Goal: Information Seeking & Learning: Learn about a topic

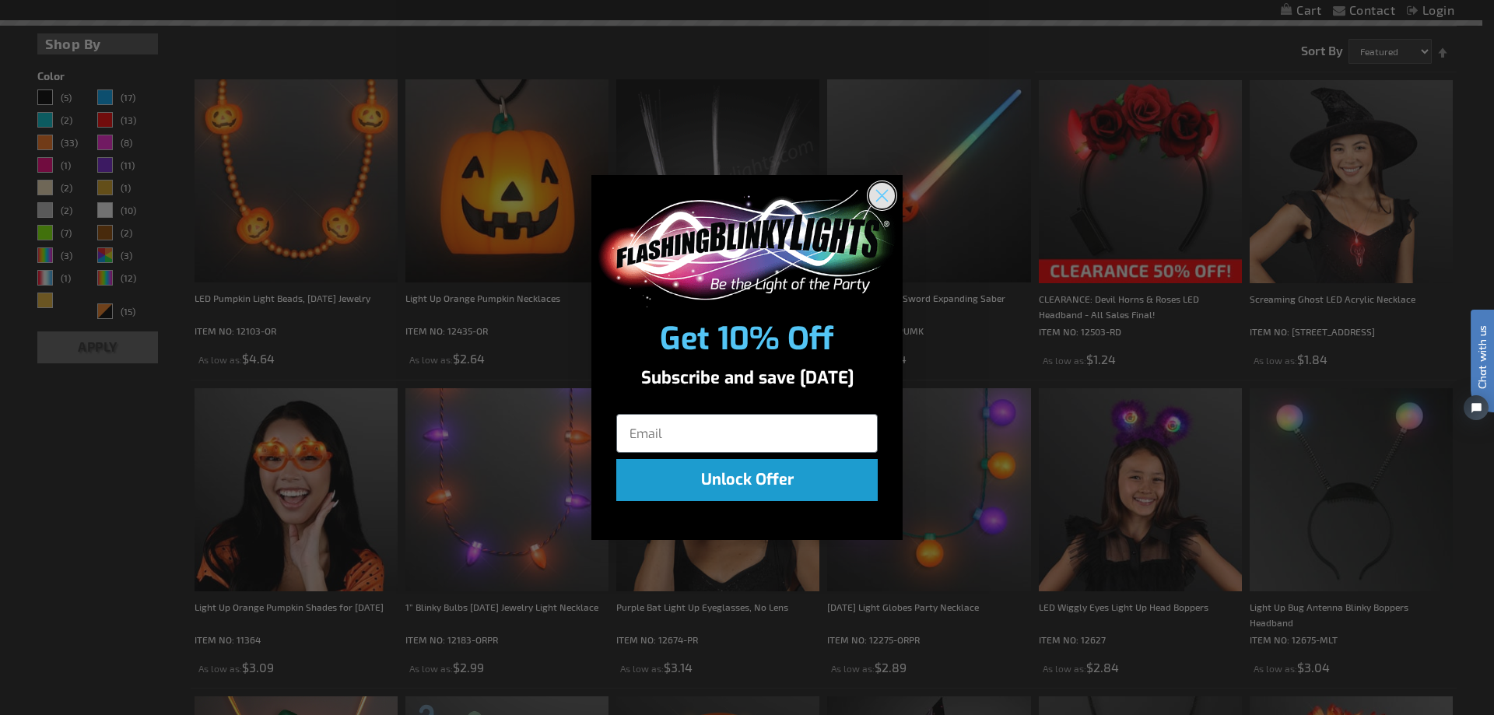
click at [888, 195] on circle "Close dialog" at bounding box center [882, 196] width 26 height 26
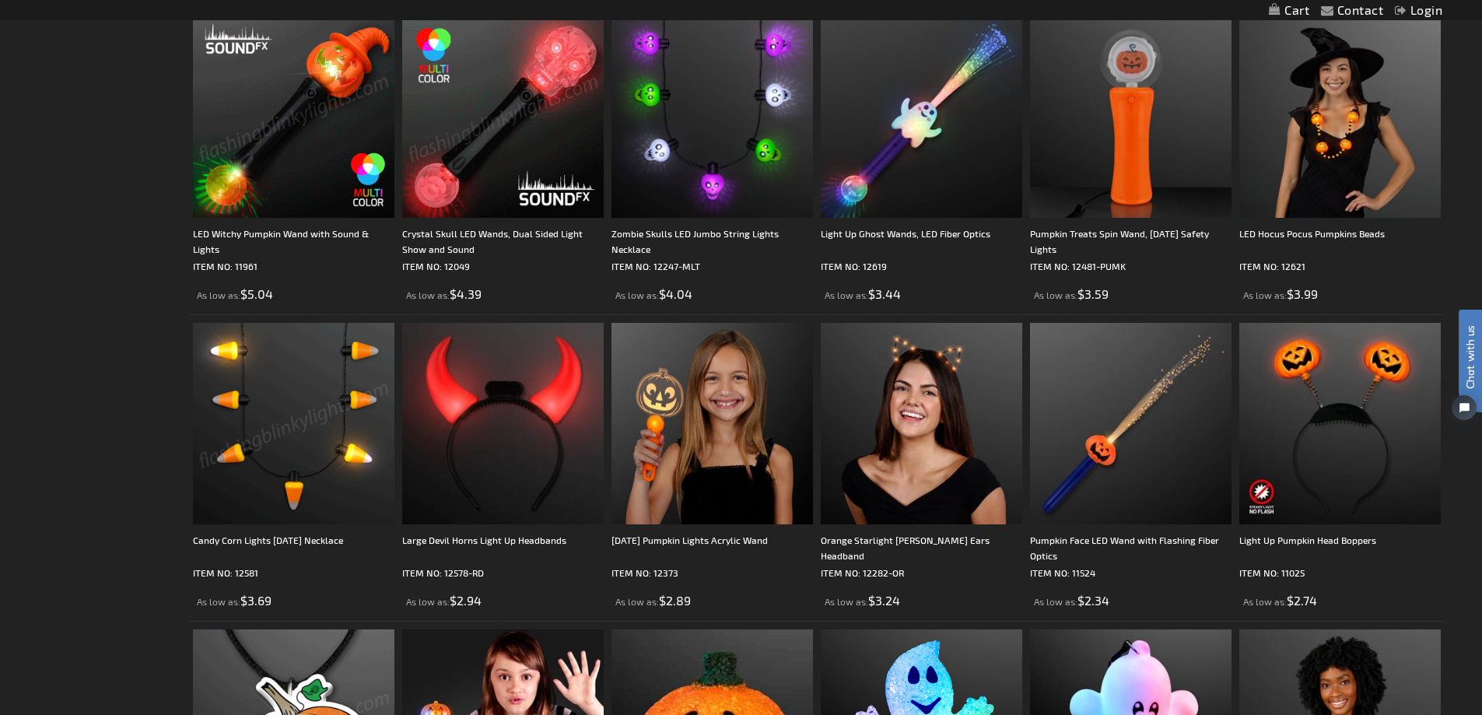
scroll to position [1480, 0]
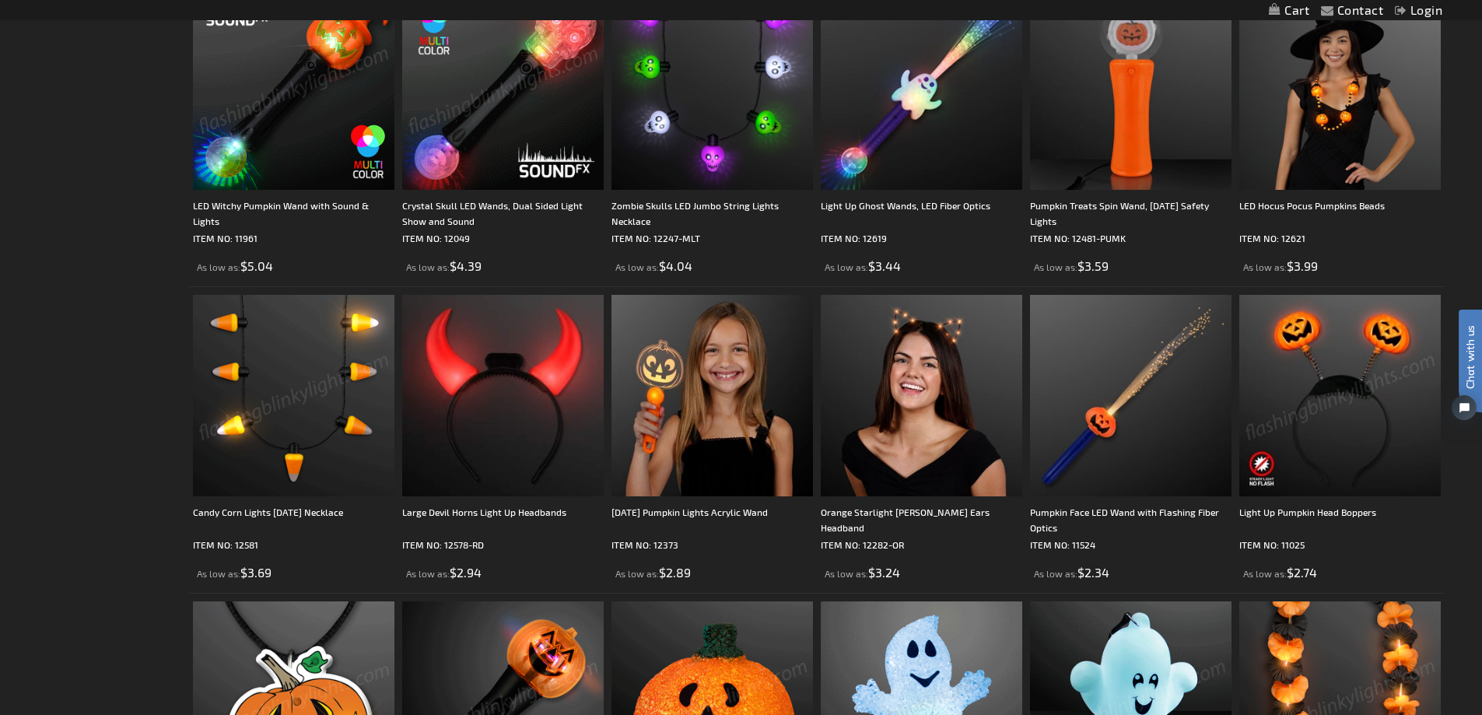
click at [1321, 458] on img at bounding box center [1339, 395] width 201 height 201
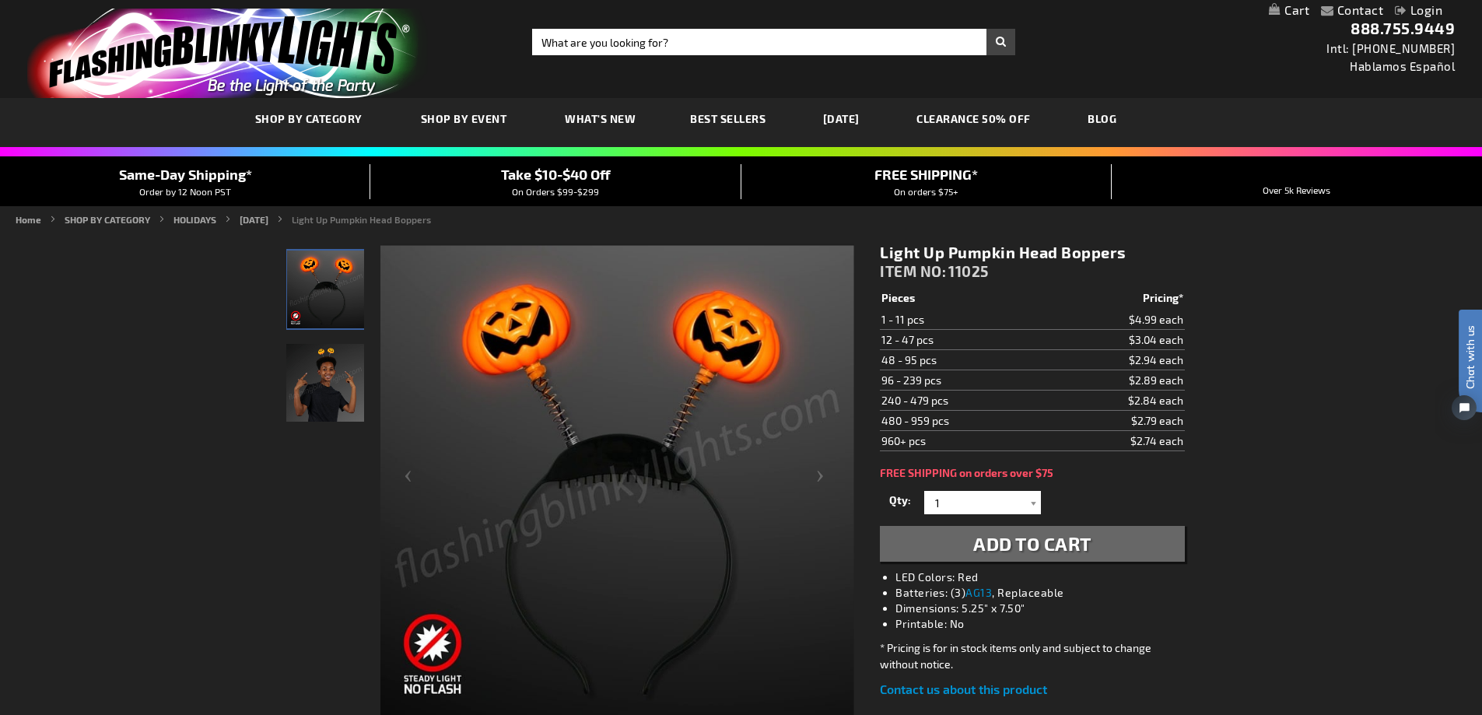
click at [328, 390] on img "Light Up Pumpkin Head Boppers" at bounding box center [325, 383] width 78 height 78
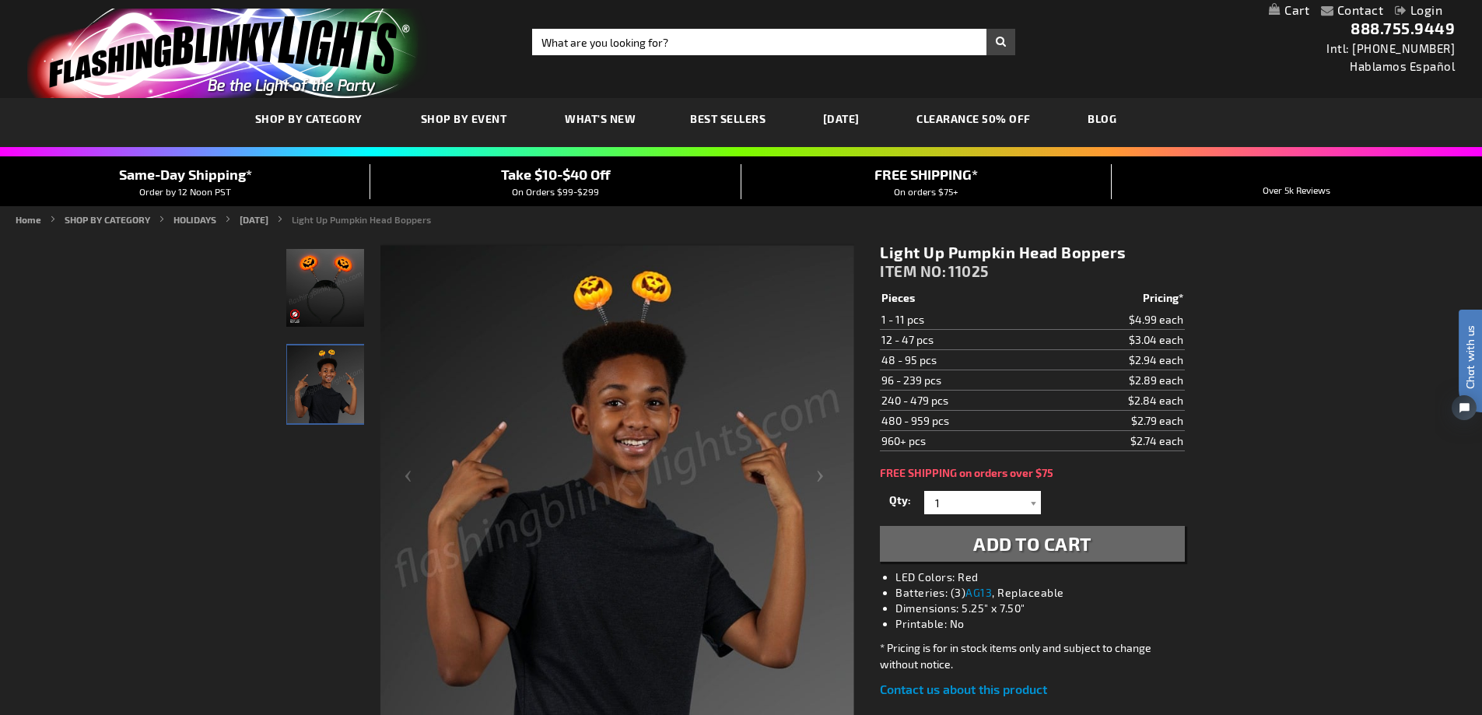
click at [319, 312] on img "Light Up Pumpkin Head Boppers" at bounding box center [325, 288] width 78 height 78
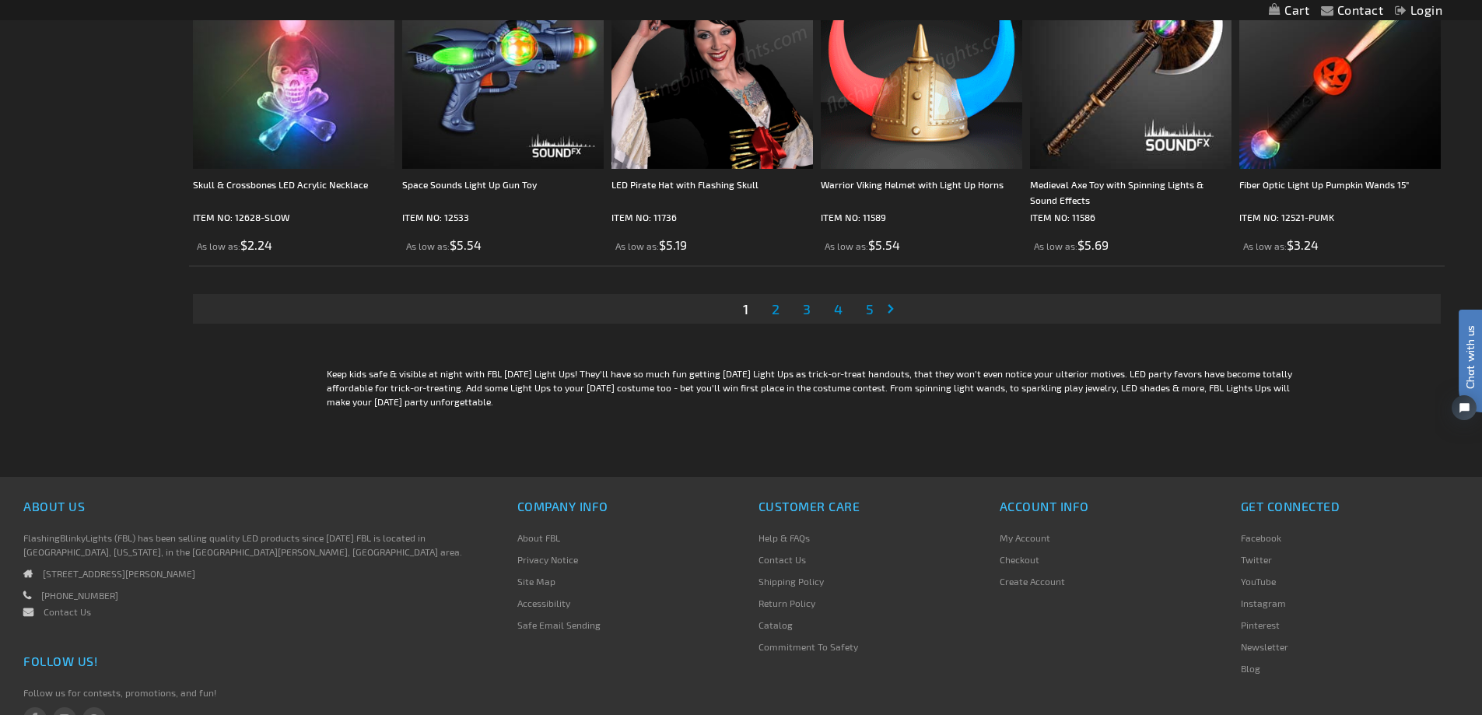
scroll to position [3348, 0]
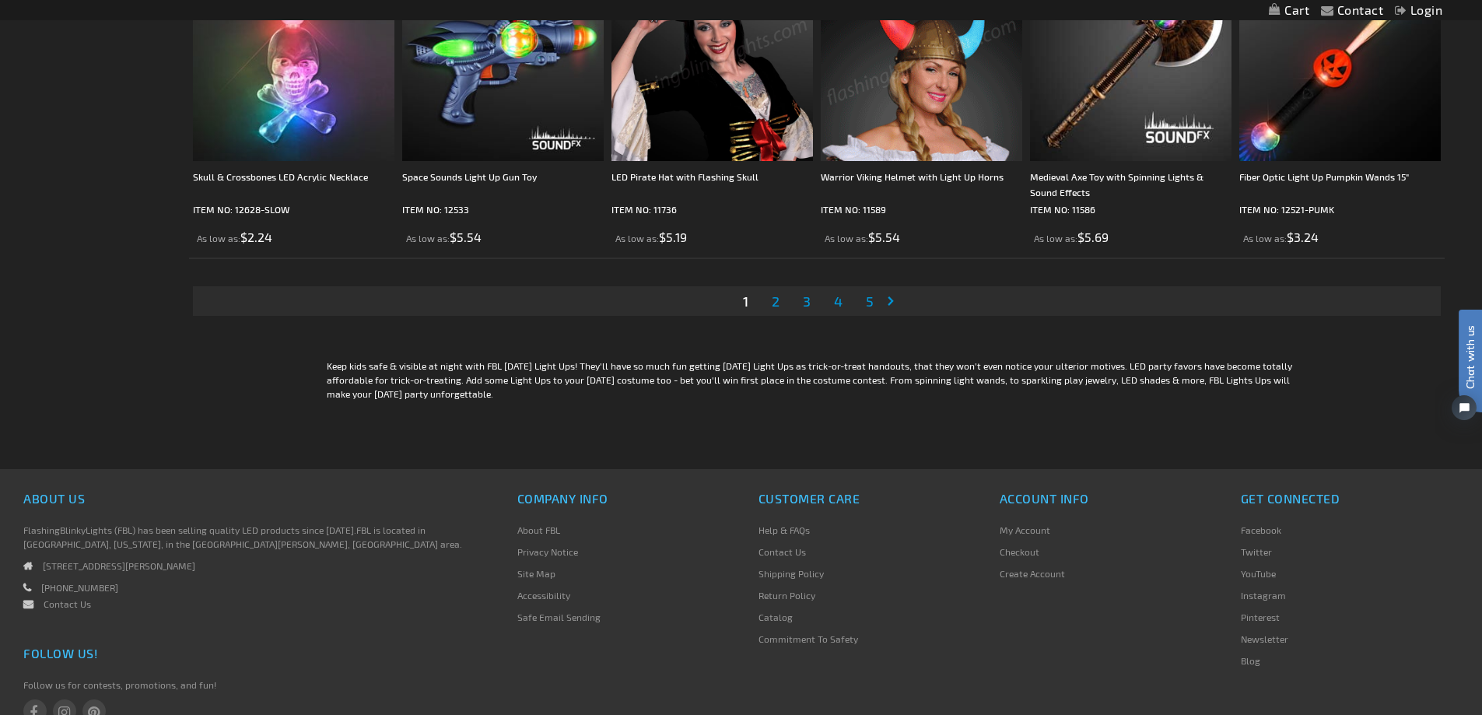
click at [772, 303] on span "2" at bounding box center [776, 301] width 8 height 17
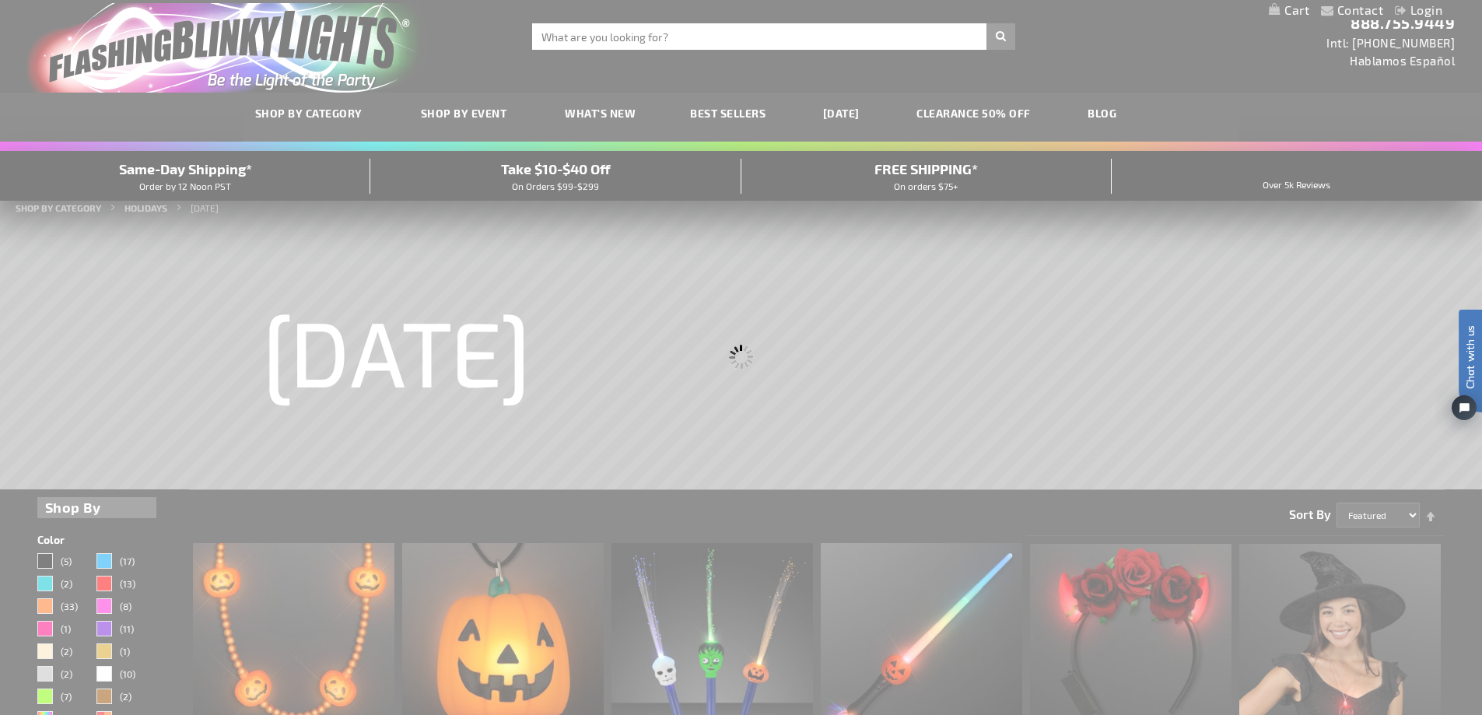
scroll to position [0, 0]
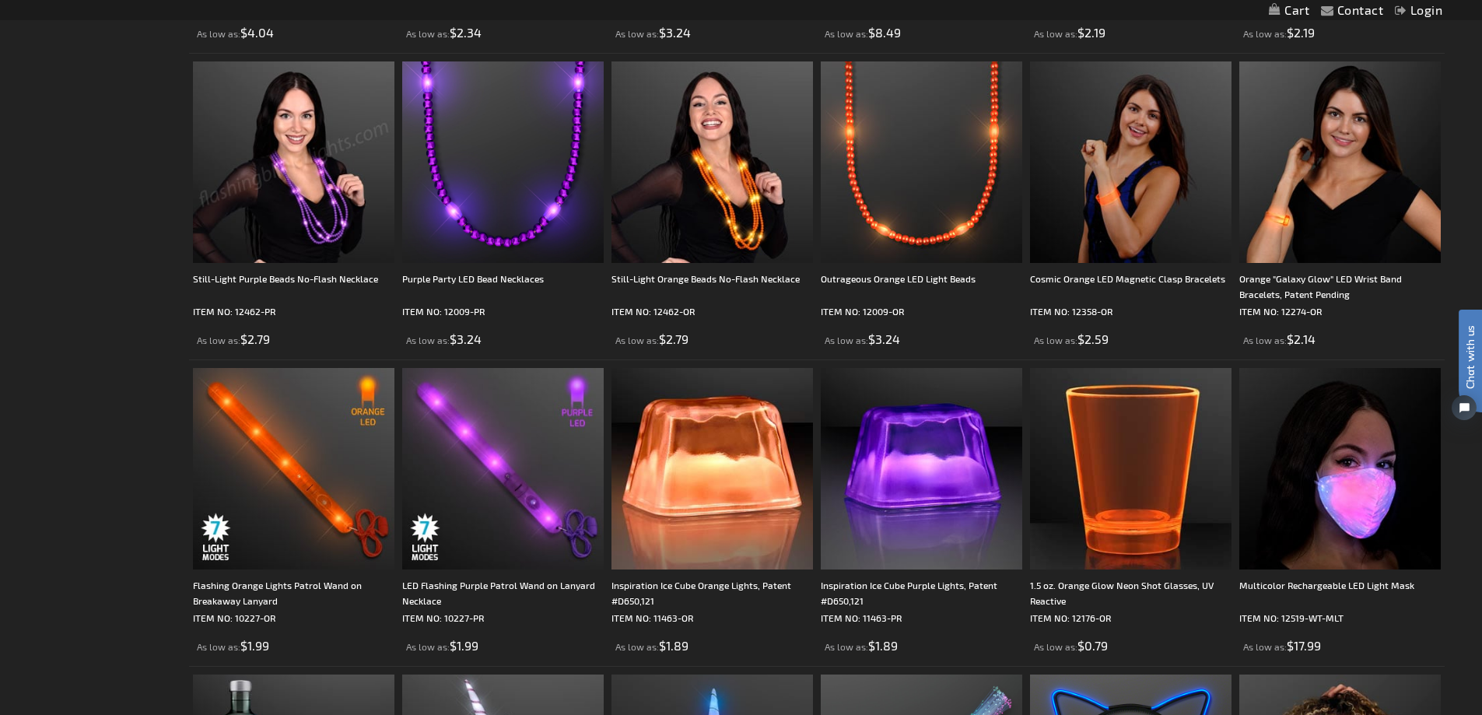
scroll to position [2645, 0]
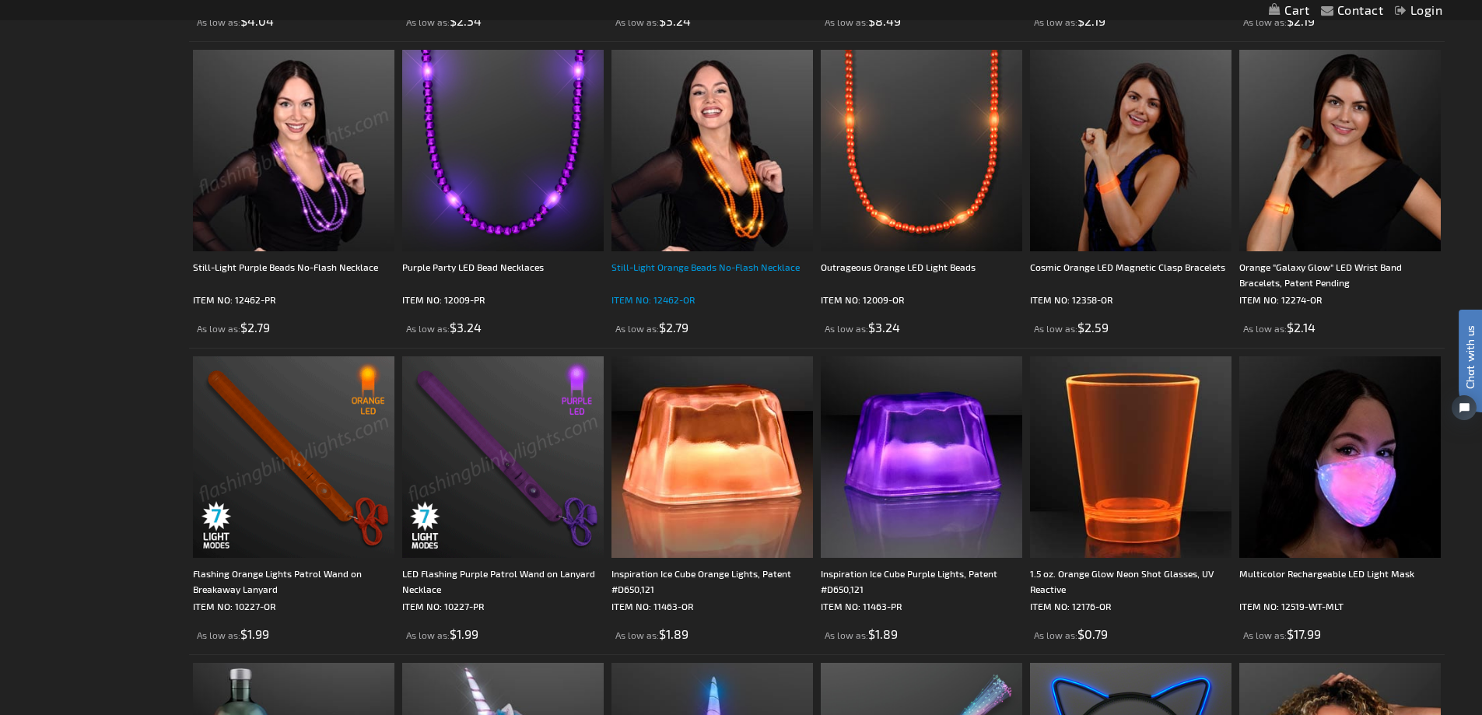
click at [748, 272] on div "Still-Light Orange Beads No-Flash Necklace" at bounding box center [711, 274] width 201 height 31
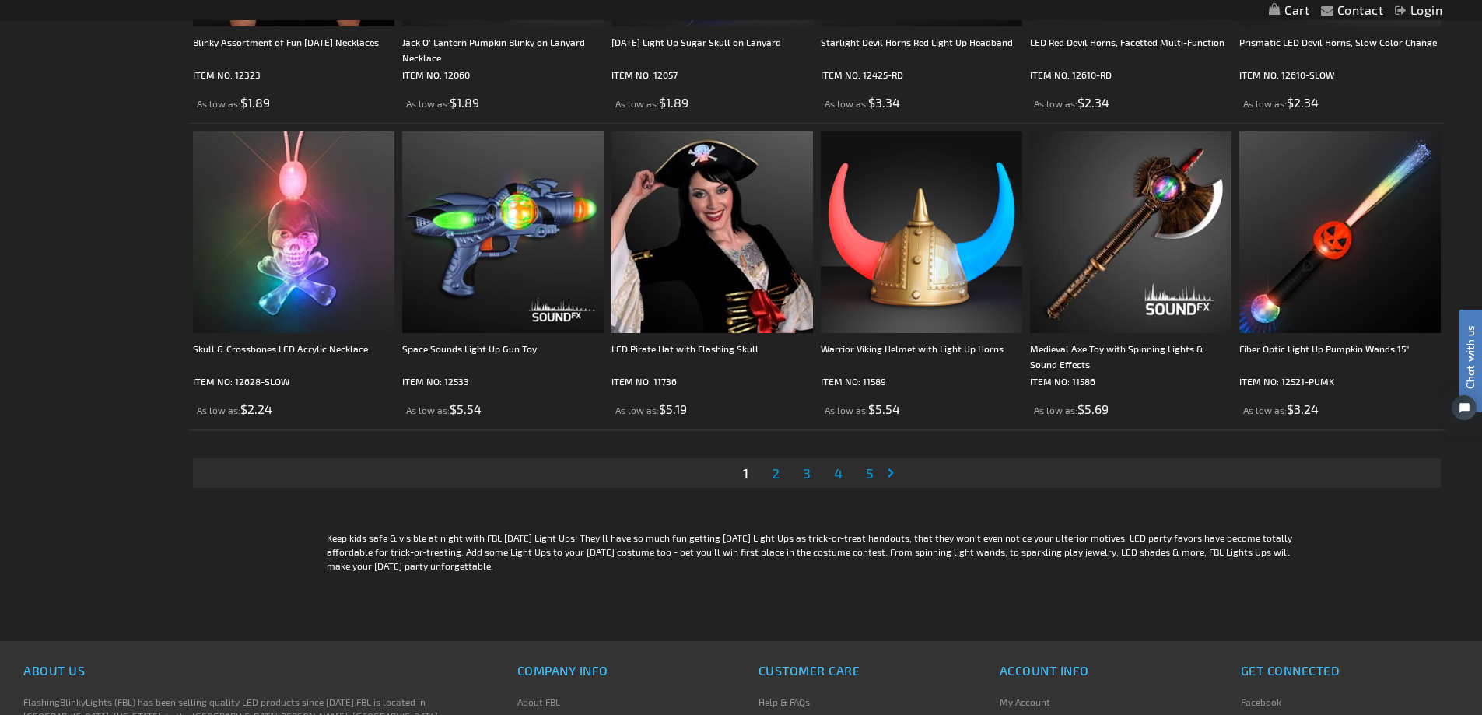
scroll to position [3345, 0]
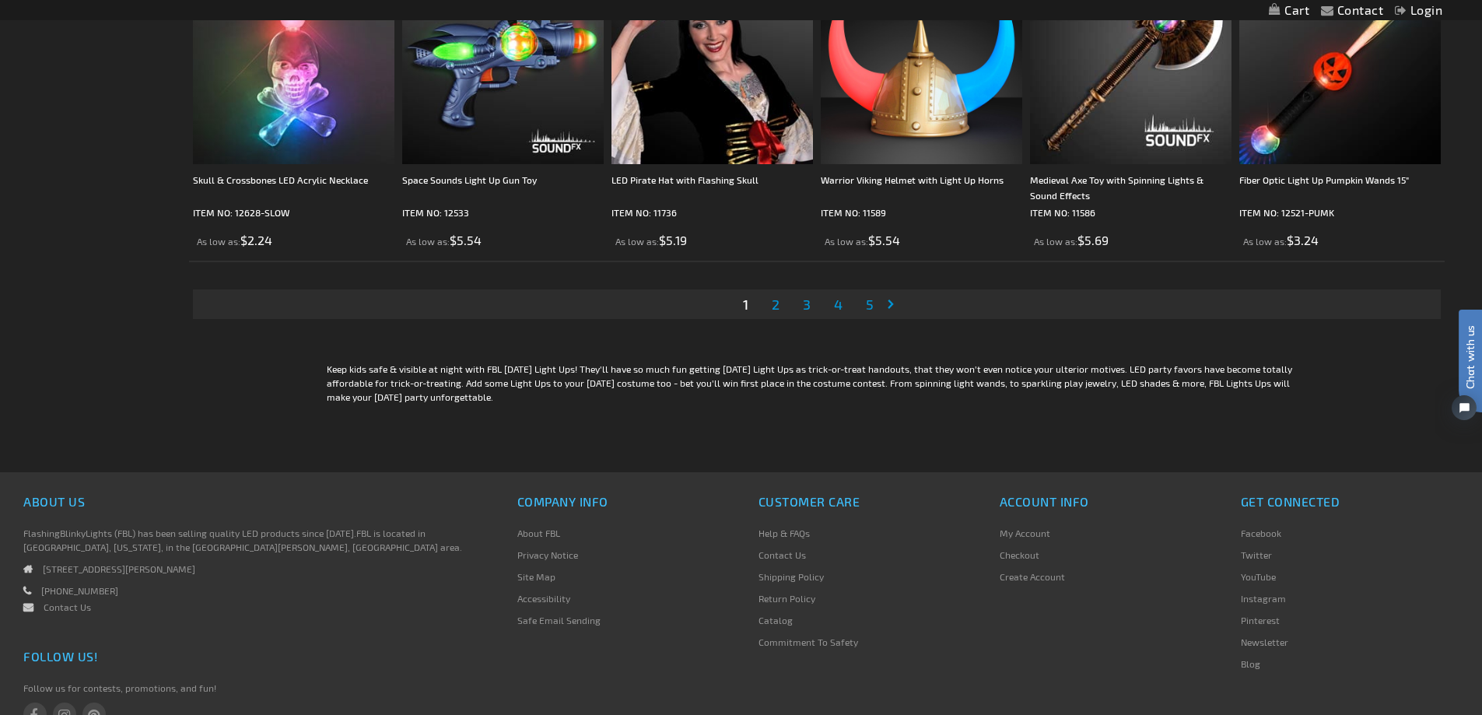
click at [804, 308] on span "3" at bounding box center [807, 304] width 8 height 17
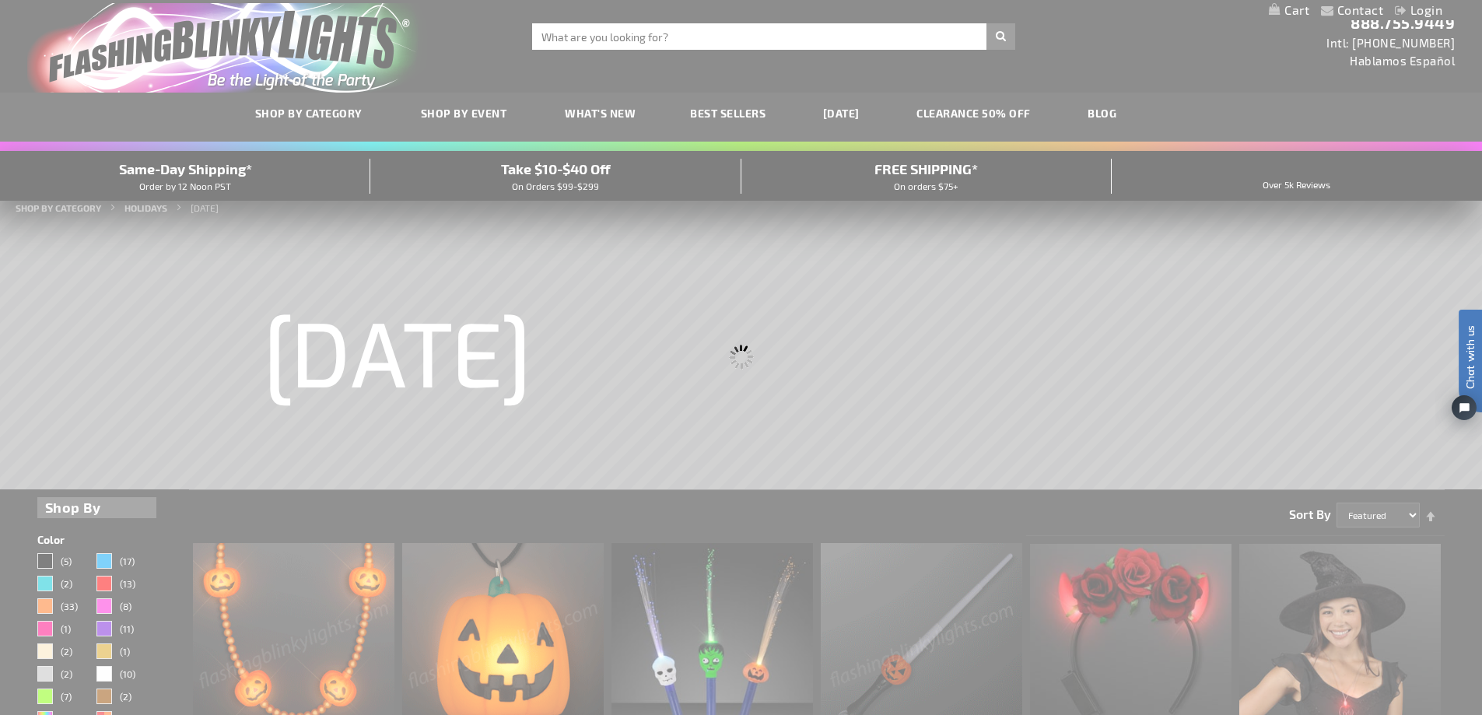
scroll to position [0, 0]
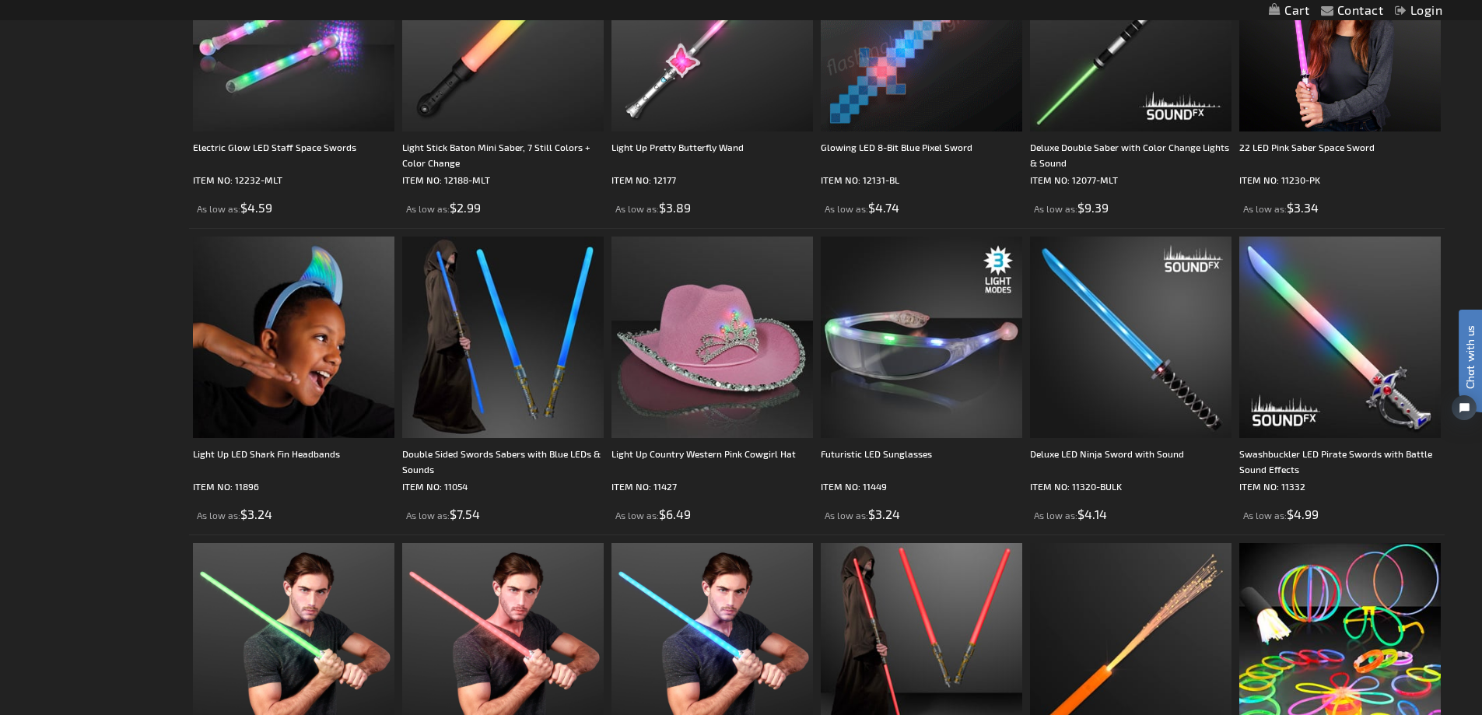
scroll to position [1245, 0]
